Goal: Entertainment & Leisure: Browse casually

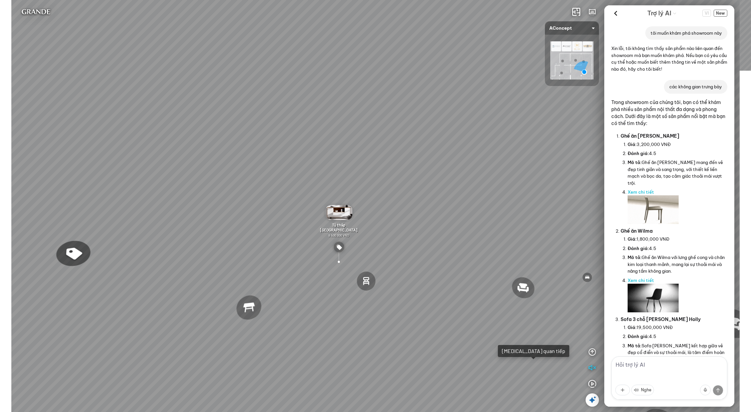
scroll to position [629, 0]
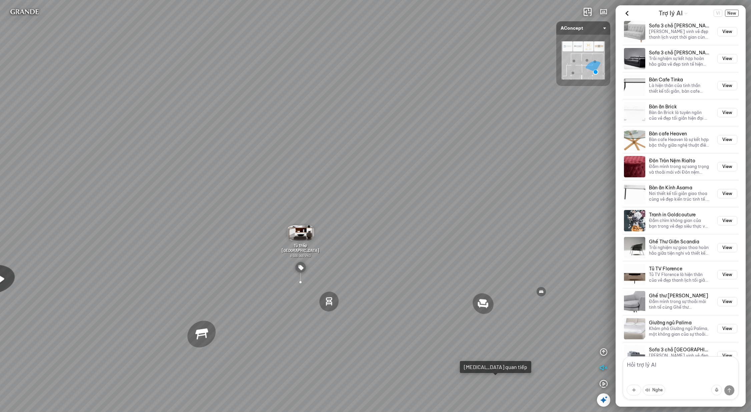
drag, startPoint x: 390, startPoint y: 130, endPoint x: 353, endPoint y: 149, distance: 41.0
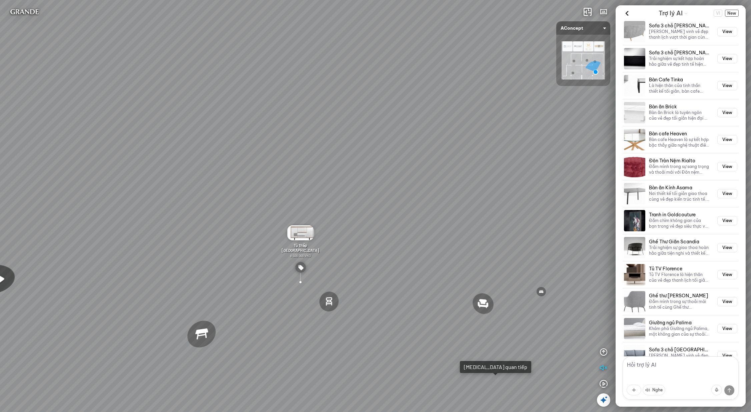
click at [353, 149] on div "Ghế ăn Andrew 3.200.000 VND Ghế ăn Wilma 1.800.000 VND Sofa 3 chỗ [PERSON_NAME]…" at bounding box center [375, 206] width 751 height 412
